Goal: Task Accomplishment & Management: Complete application form

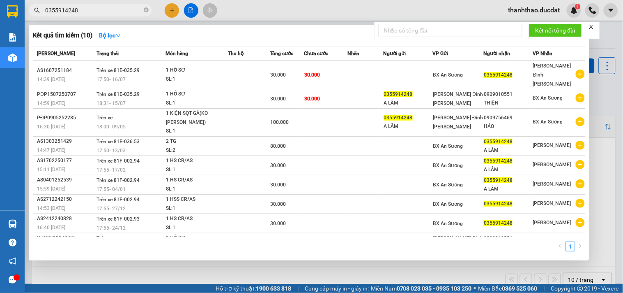
click at [93, 12] on input "0355914248" at bounding box center [93, 10] width 97 height 9
type input "0"
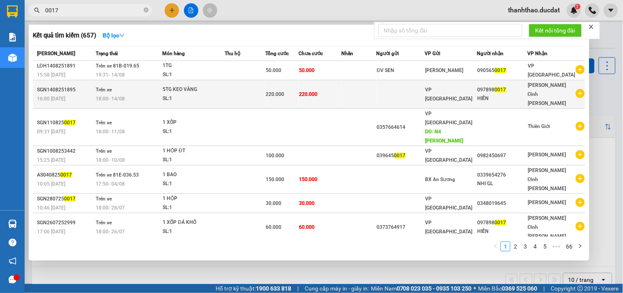
type input "0017"
click at [239, 89] on td at bounding box center [245, 94] width 41 height 28
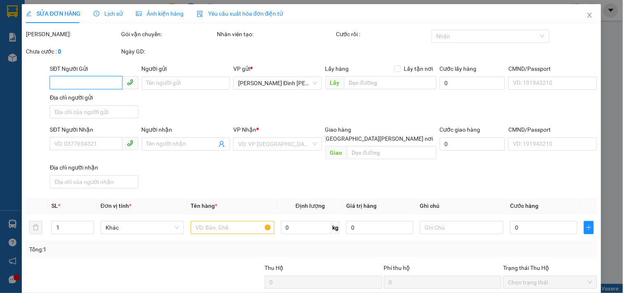
type input "0978980017"
type input "HIỀN"
type input "220.000"
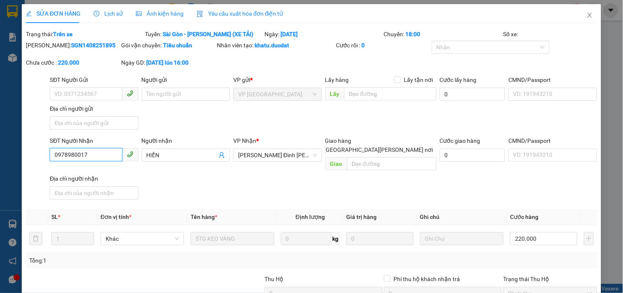
drag, startPoint x: 90, startPoint y: 154, endPoint x: 34, endPoint y: 157, distance: 55.5
click at [35, 154] on div "SĐT Người [PERSON_NAME] 0978980017 0978980017 Người [PERSON_NAME] [PERSON_NAME]…" at bounding box center [311, 169] width 573 height 67
click at [588, 16] on icon "close" at bounding box center [590, 15] width 5 height 5
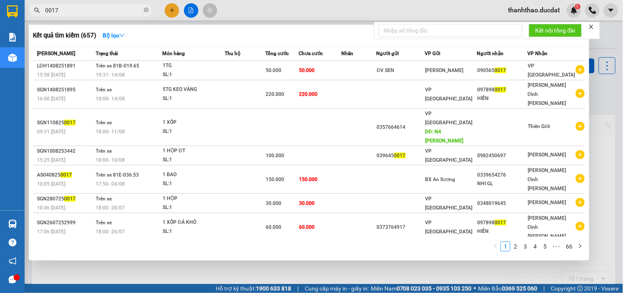
click at [81, 6] on input "0017" at bounding box center [93, 10] width 97 height 9
type input "0"
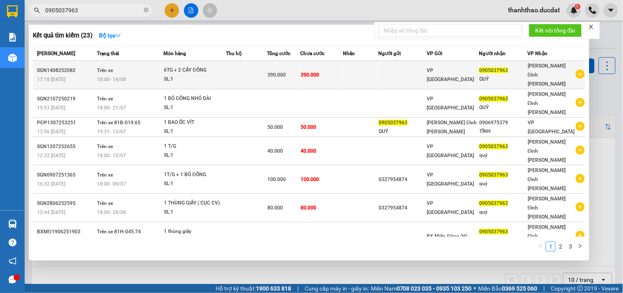
type input "0905037963"
click at [159, 75] on div "18:00 [DATE]" at bounding box center [130, 79] width 66 height 9
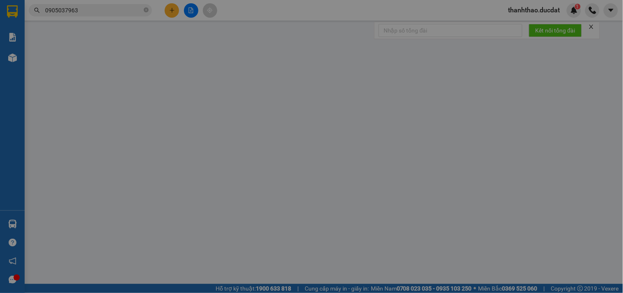
type input "0905037963"
type input "QUÝ"
type input "390.000"
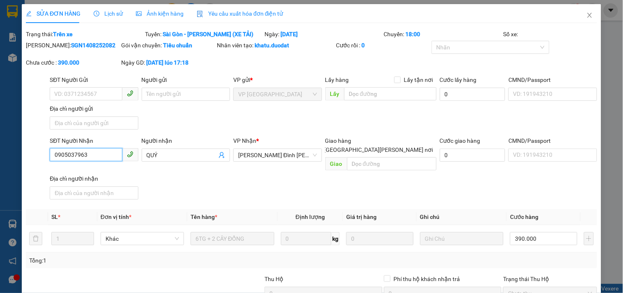
drag, startPoint x: 90, startPoint y: 150, endPoint x: 52, endPoint y: 158, distance: 39.3
click at [52, 158] on input "0905037963" at bounding box center [86, 154] width 72 height 13
